Goal: Information Seeking & Learning: Understand process/instructions

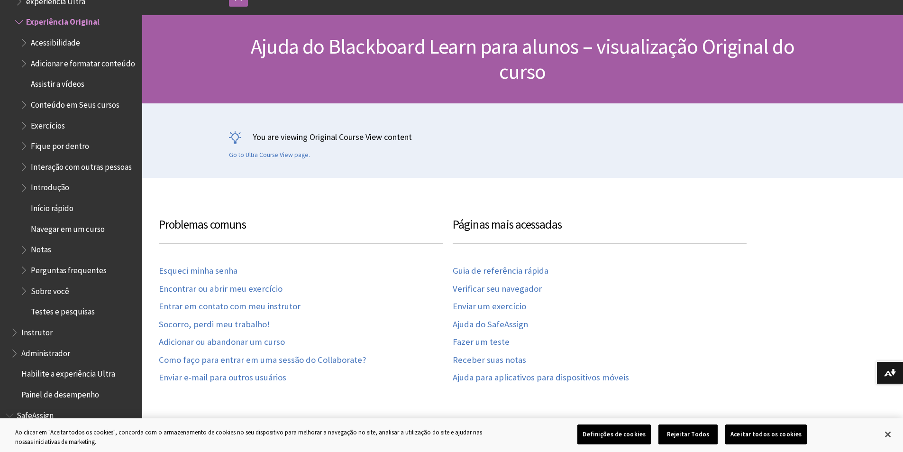
scroll to position [95, 0]
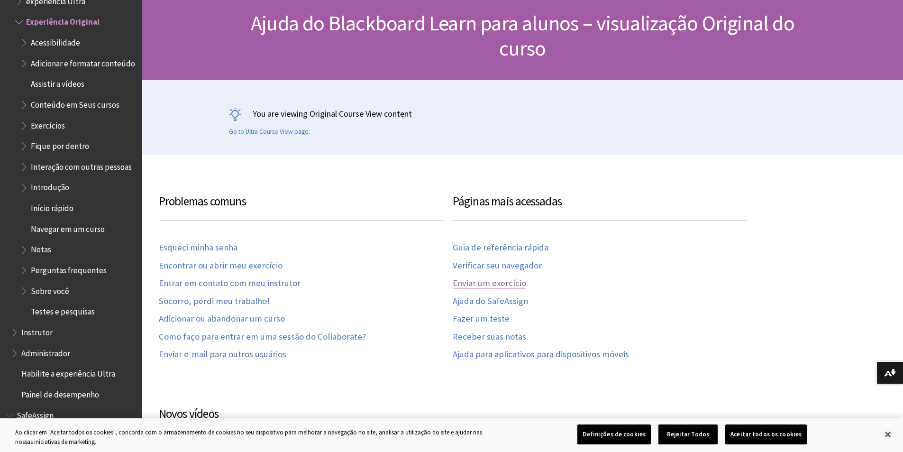
click at [514, 284] on link "Enviar um exercício" at bounding box center [489, 283] width 73 height 11
click at [513, 281] on link "Enviar um exercício" at bounding box center [489, 283] width 73 height 11
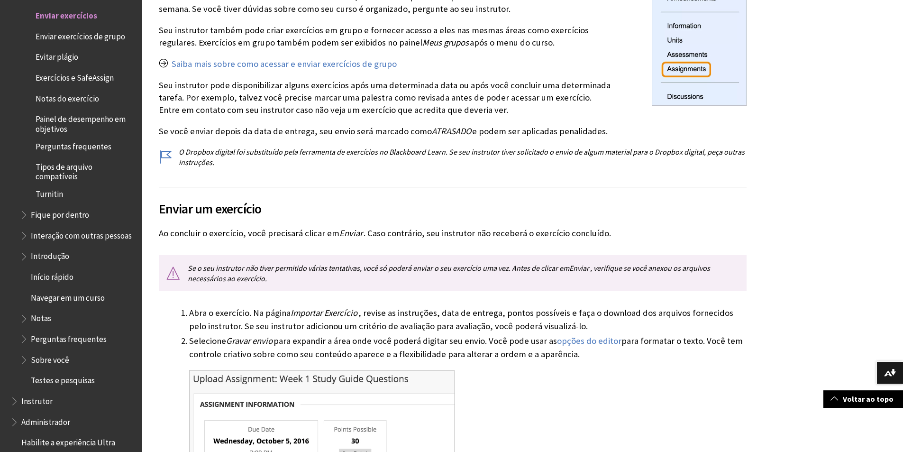
scroll to position [379, 0]
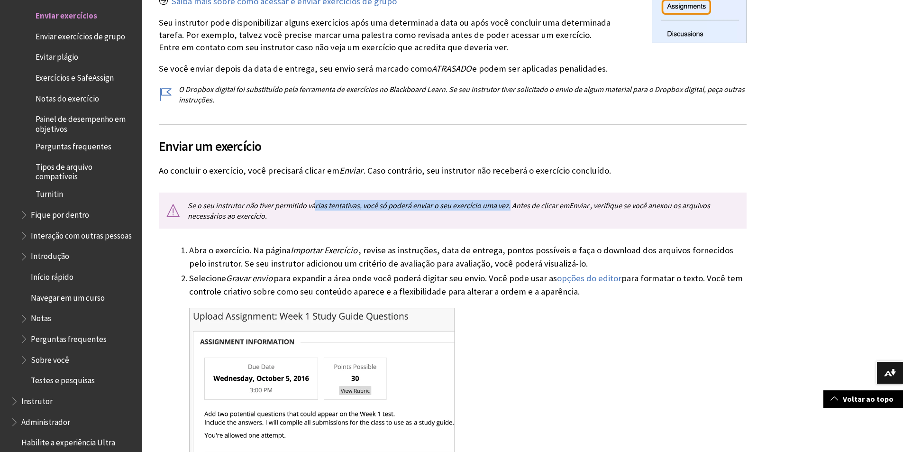
drag, startPoint x: 314, startPoint y: 206, endPoint x: 508, endPoint y: 206, distance: 193.5
click at [508, 206] on p "Se o seu instrutor não tiver permitido várias tentativas, você só poderá enviar…" at bounding box center [453, 211] width 588 height 37
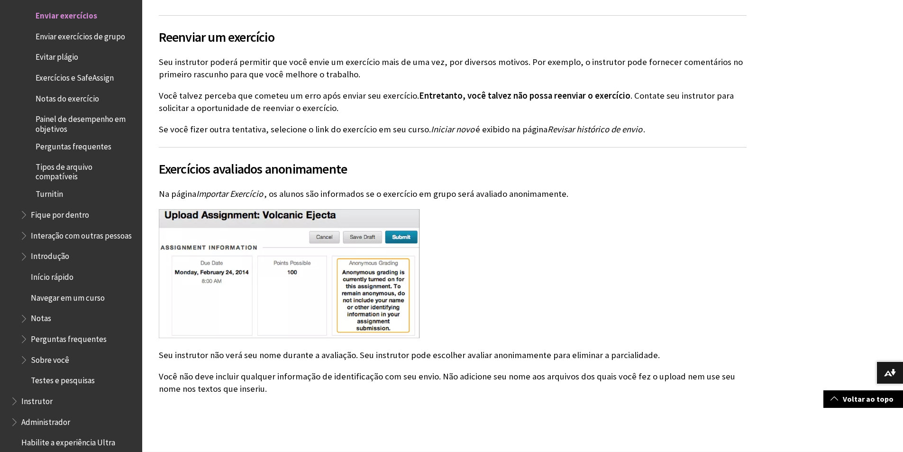
scroll to position [2039, 0]
